Goal: Task Accomplishment & Management: Manage account settings

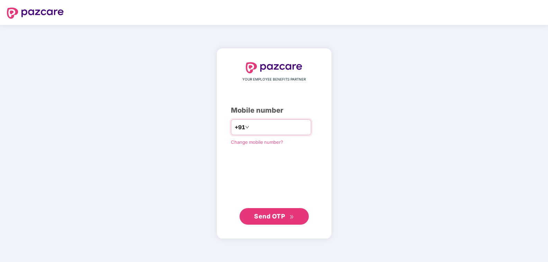
click at [269, 135] on div "+91" at bounding box center [271, 127] width 80 height 16
click at [274, 133] on input "number" at bounding box center [278, 127] width 57 height 11
type input "**********"
click at [295, 216] on button "Send OTP" at bounding box center [273, 216] width 69 height 17
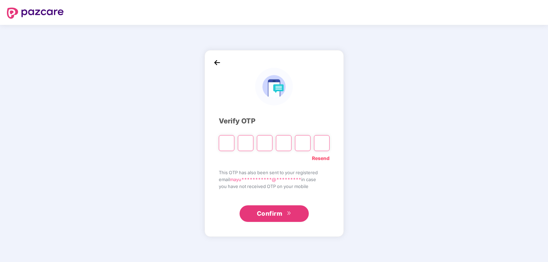
type input "*"
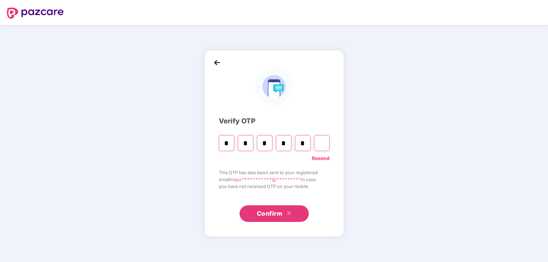
type input "*"
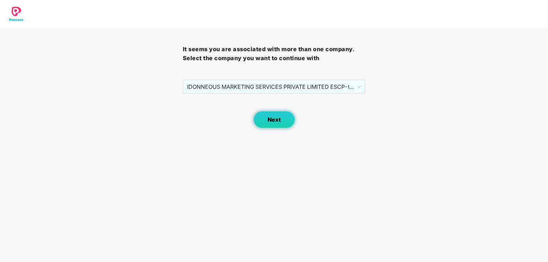
click at [273, 118] on span "Next" at bounding box center [273, 120] width 13 height 7
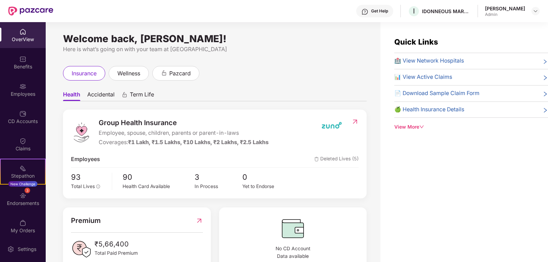
click at [436, 83] on div "🏥 View Network Hospitals 📊 View Active Claims 📄 Download Sample Claim Form 🍏 He…" at bounding box center [471, 87] width 154 height 61
click at [441, 77] on span "📊 View Active Claims" at bounding box center [423, 77] width 58 height 9
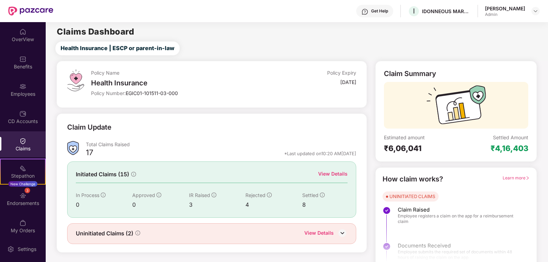
click at [192, 201] on div "3" at bounding box center [217, 205] width 57 height 9
click at [197, 192] on span "IR Raised" at bounding box center [199, 195] width 21 height 6
click at [189, 201] on div "3" at bounding box center [217, 205] width 57 height 9
click at [240, 201] on div "3" at bounding box center [217, 205] width 57 height 9
click at [246, 201] on div "4" at bounding box center [273, 205] width 57 height 9
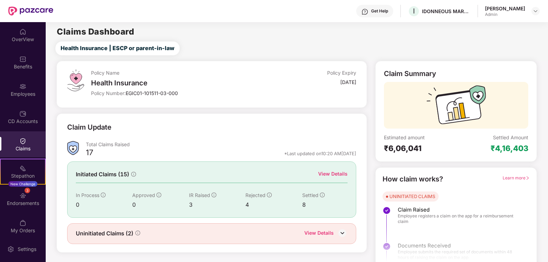
click at [308, 201] on div "8" at bounding box center [324, 205] width 45 height 9
click at [328, 231] on div "View Details" at bounding box center [318, 233] width 29 height 9
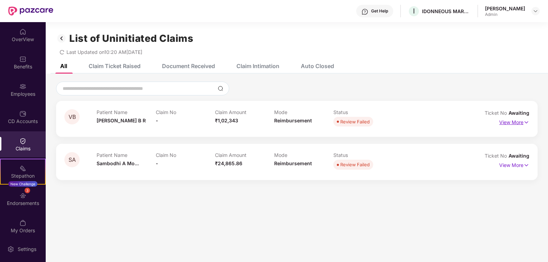
click at [523, 120] on img at bounding box center [526, 123] width 6 height 8
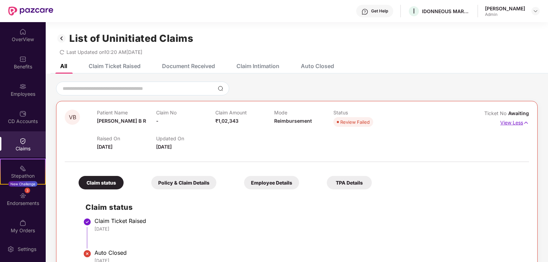
click at [523, 120] on img at bounding box center [526, 123] width 6 height 8
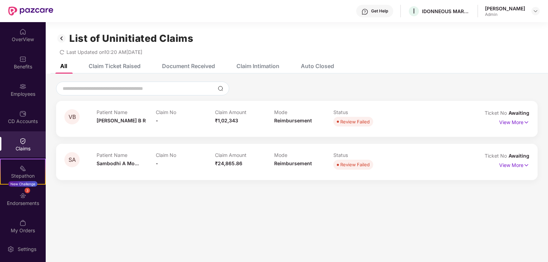
click at [130, 63] on div "Claim Ticket Raised" at bounding box center [115, 66] width 52 height 7
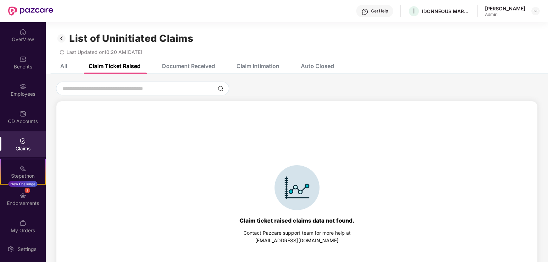
click at [189, 63] on div "Document Received" at bounding box center [188, 66] width 53 height 7
click at [253, 63] on div "Claim Intimation" at bounding box center [257, 66] width 43 height 7
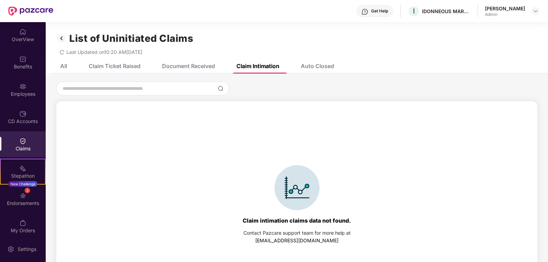
click at [305, 63] on div "Auto Closed" at bounding box center [317, 66] width 33 height 7
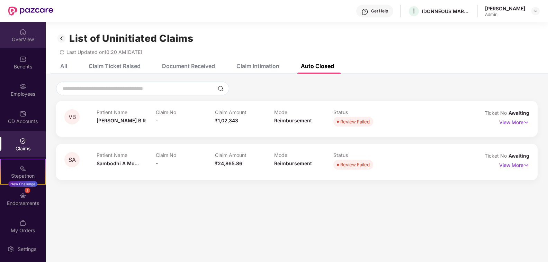
click at [27, 36] on div "OverView" at bounding box center [23, 39] width 46 height 7
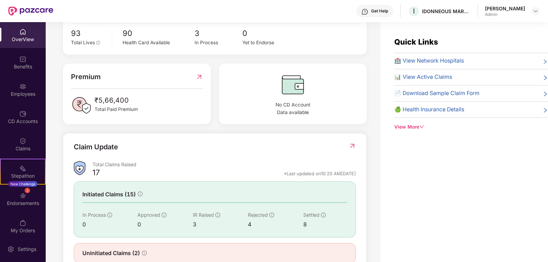
scroll to position [131, 0]
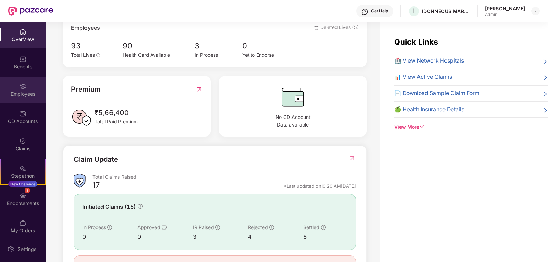
click at [12, 92] on div "Employees" at bounding box center [23, 90] width 46 height 26
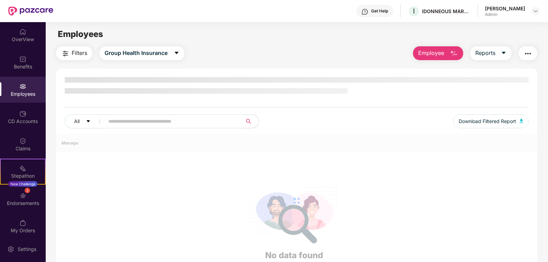
click at [16, 91] on div "Employees" at bounding box center [23, 94] width 46 height 7
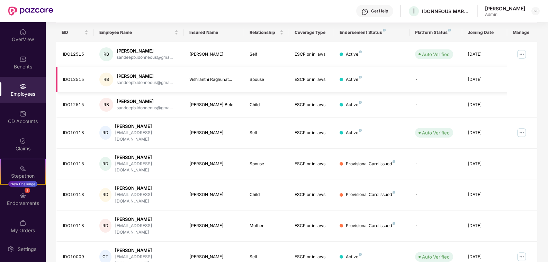
scroll to position [35, 0]
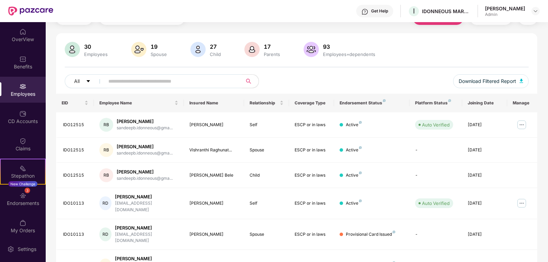
click at [143, 85] on input "text" at bounding box center [170, 81] width 124 height 10
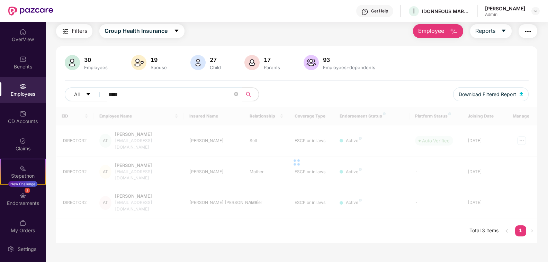
scroll to position [22, 0]
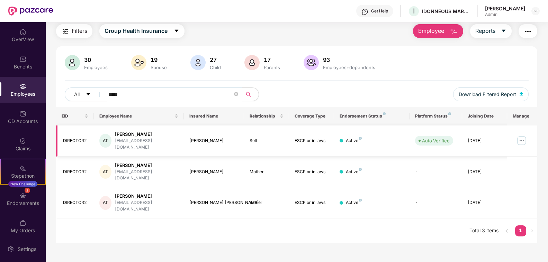
type input "*****"
click at [517, 140] on img at bounding box center [521, 140] width 11 height 11
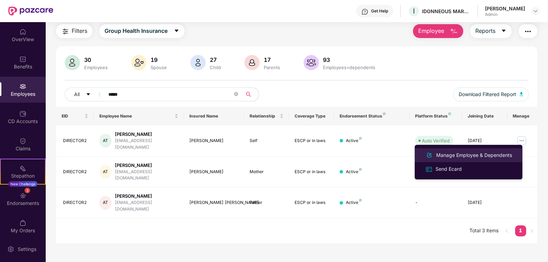
click at [461, 156] on div "Manage Employee & Dependents" at bounding box center [473, 156] width 79 height 8
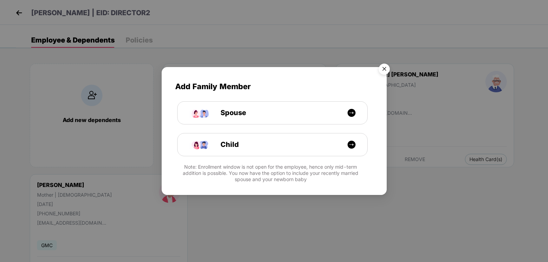
click at [386, 68] on img "Close" at bounding box center [383, 70] width 19 height 19
click at [386, 68] on div "Add Family Member Spouse Child Note: Enrollment window is not open for the empl…" at bounding box center [274, 131] width 548 height 262
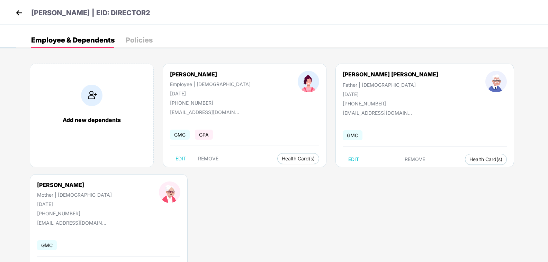
click at [147, 41] on div "Policies" at bounding box center [139, 40] width 27 height 7
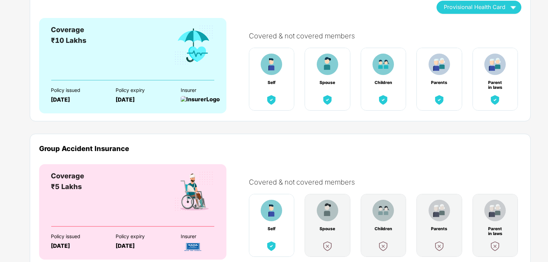
scroll to position [71, 0]
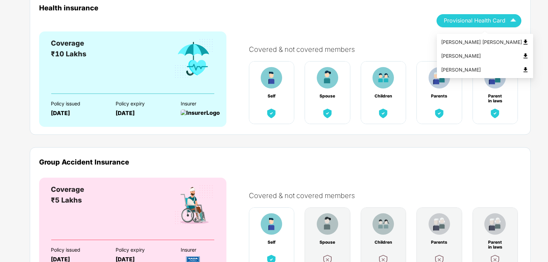
click at [515, 20] on img "button" at bounding box center [513, 21] width 12 height 12
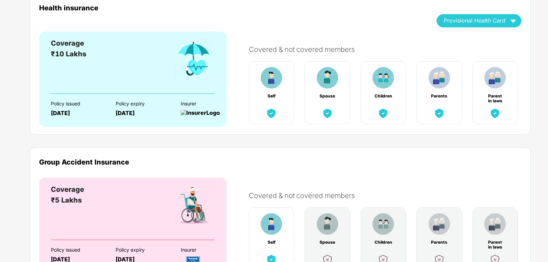
click at [376, 174] on div "Group Accident Insurance" at bounding box center [280, 168] width 482 height 20
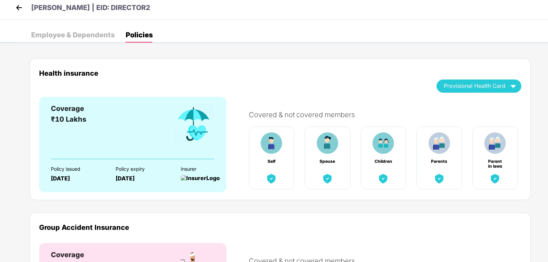
scroll to position [0, 0]
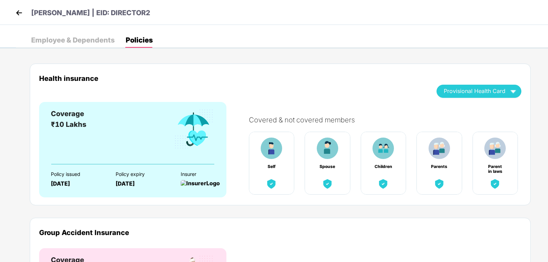
click at [92, 39] on div "Employee & Dependents" at bounding box center [72, 40] width 83 height 7
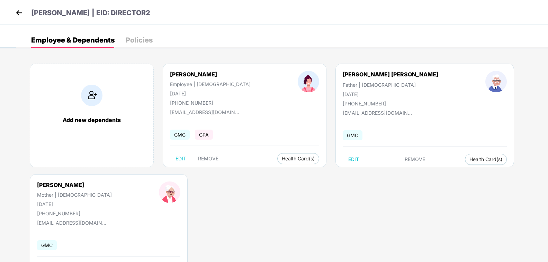
click at [18, 15] on img at bounding box center [19, 13] width 10 height 10
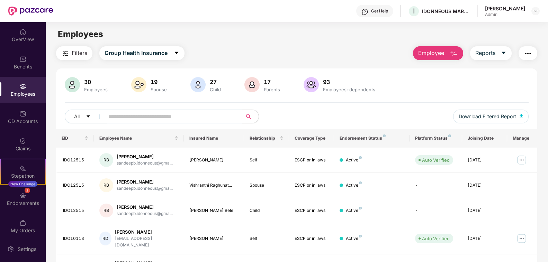
click at [173, 116] on input "text" at bounding box center [170, 116] width 124 height 10
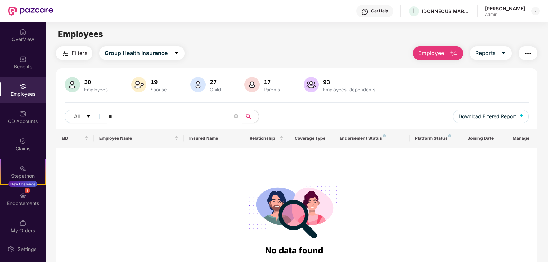
type input "*"
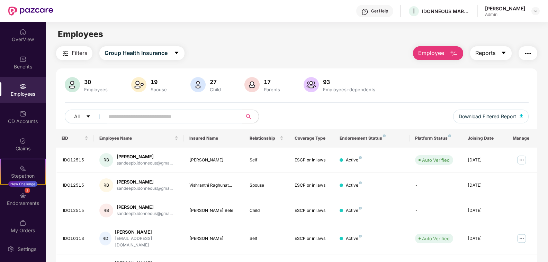
click at [501, 54] on icon "caret-down" at bounding box center [504, 53] width 6 height 6
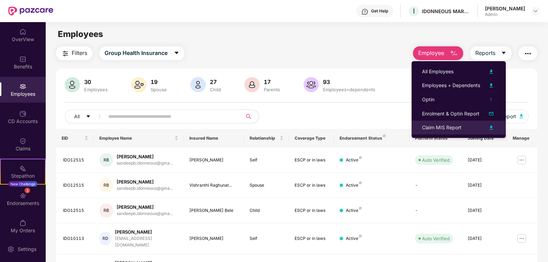
click at [492, 129] on img at bounding box center [491, 127] width 8 height 8
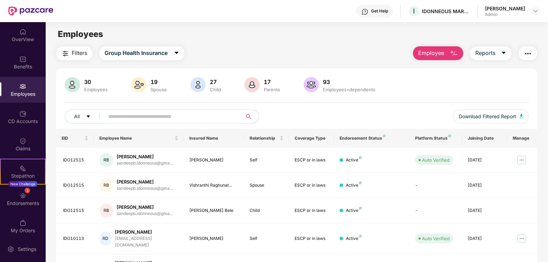
click at [449, 57] on img "button" at bounding box center [453, 53] width 8 height 8
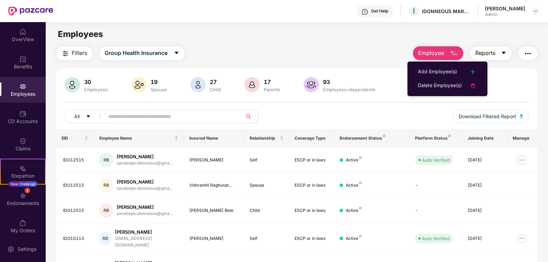
click at [501, 56] on span "caret-down" at bounding box center [504, 53] width 6 height 6
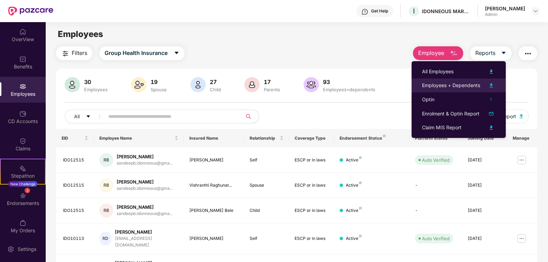
click at [491, 86] on img at bounding box center [491, 85] width 8 height 8
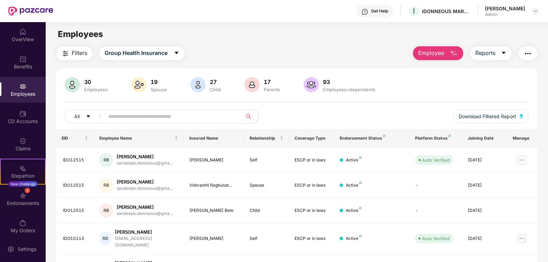
click at [163, 114] on input "text" at bounding box center [170, 116] width 124 height 10
paste input "********"
type input "********"
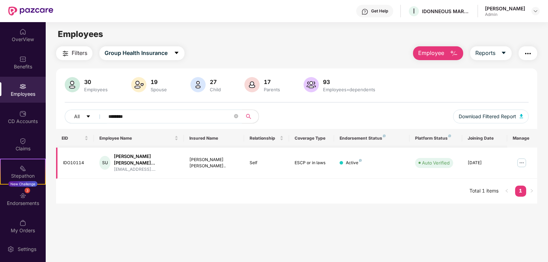
click at [516, 164] on img at bounding box center [521, 162] width 11 height 11
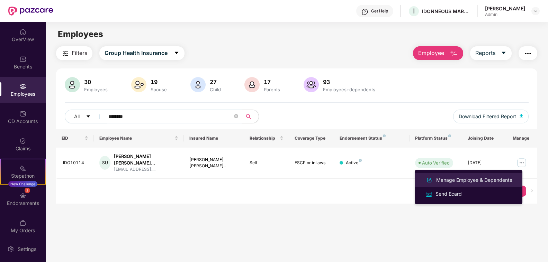
click at [457, 184] on div "Manage Employee & Dependents" at bounding box center [468, 180] width 90 height 8
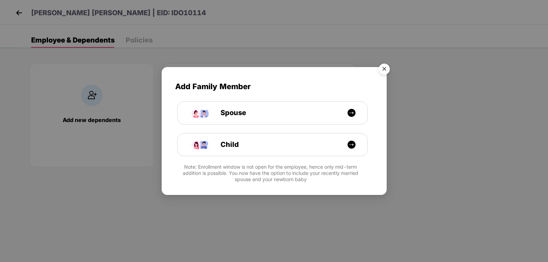
click at [386, 69] on img "Close" at bounding box center [383, 70] width 19 height 19
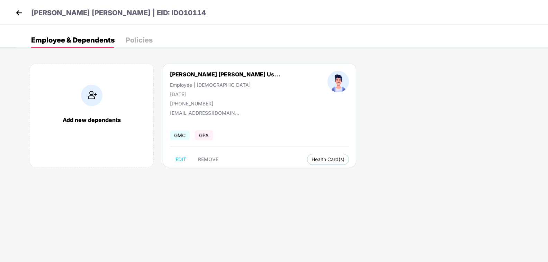
click at [138, 44] on div "Policies" at bounding box center [139, 40] width 27 height 7
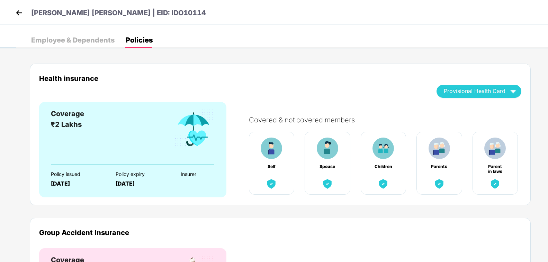
scroll to position [2, 0]
click at [91, 39] on div "Employee & Dependents" at bounding box center [72, 40] width 83 height 7
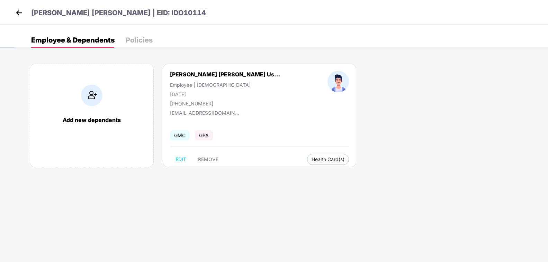
click at [23, 19] on header "[PERSON_NAME] [PERSON_NAME] | EID: IDO10114" at bounding box center [110, 14] width 192 height 12
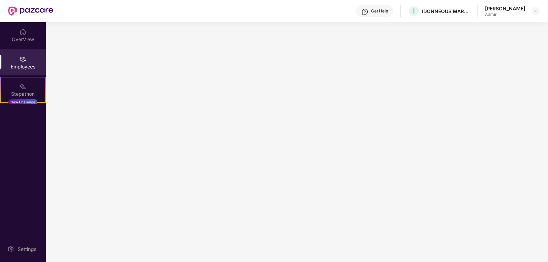
click at [22, 14] on img at bounding box center [30, 11] width 45 height 9
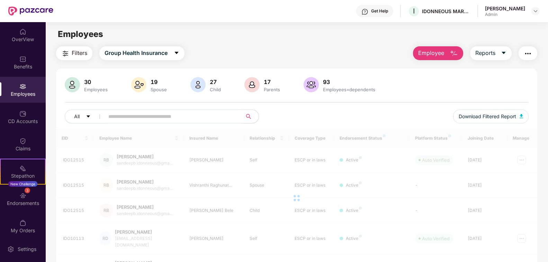
click at [134, 126] on div "All Download Filtered Report" at bounding box center [297, 119] width 464 height 19
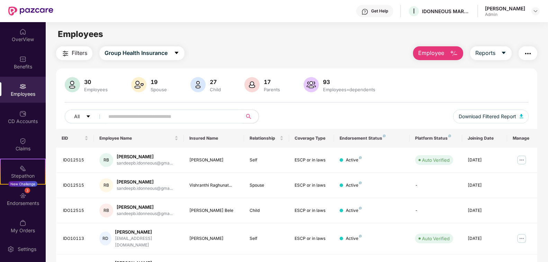
click at [136, 118] on input "text" at bounding box center [170, 116] width 124 height 10
paste input "********"
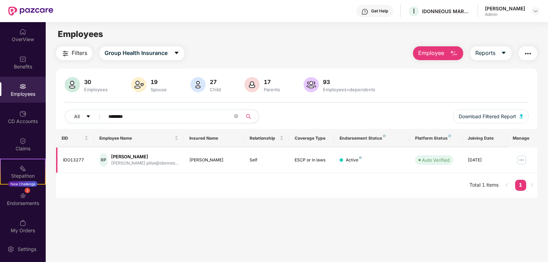
type input "********"
click at [519, 159] on img at bounding box center [521, 160] width 11 height 11
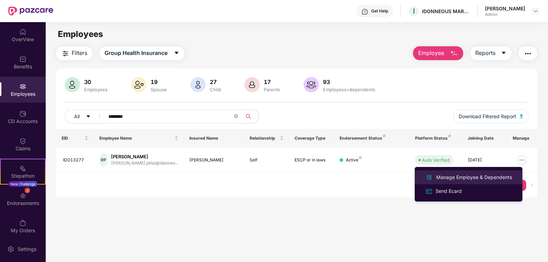
click at [496, 175] on div "Manage Employee & Dependents" at bounding box center [473, 178] width 79 height 8
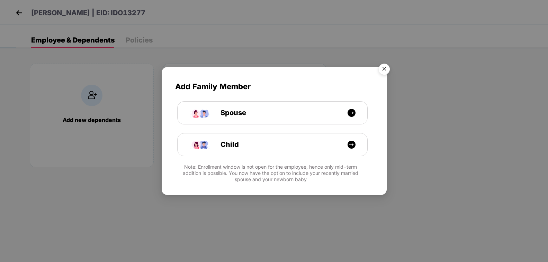
click at [388, 68] on img "Close" at bounding box center [383, 70] width 19 height 19
